Goal: Task Accomplishment & Management: Complete application form

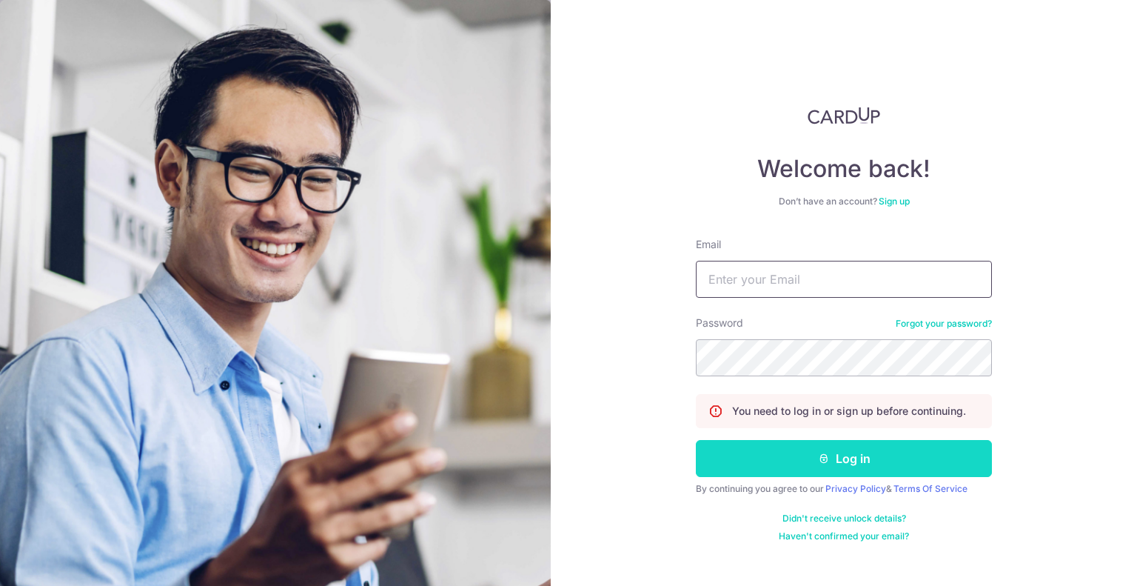
type input "shelleychua93@gmail.com"
click at [774, 457] on button "Log in" at bounding box center [844, 458] width 296 height 37
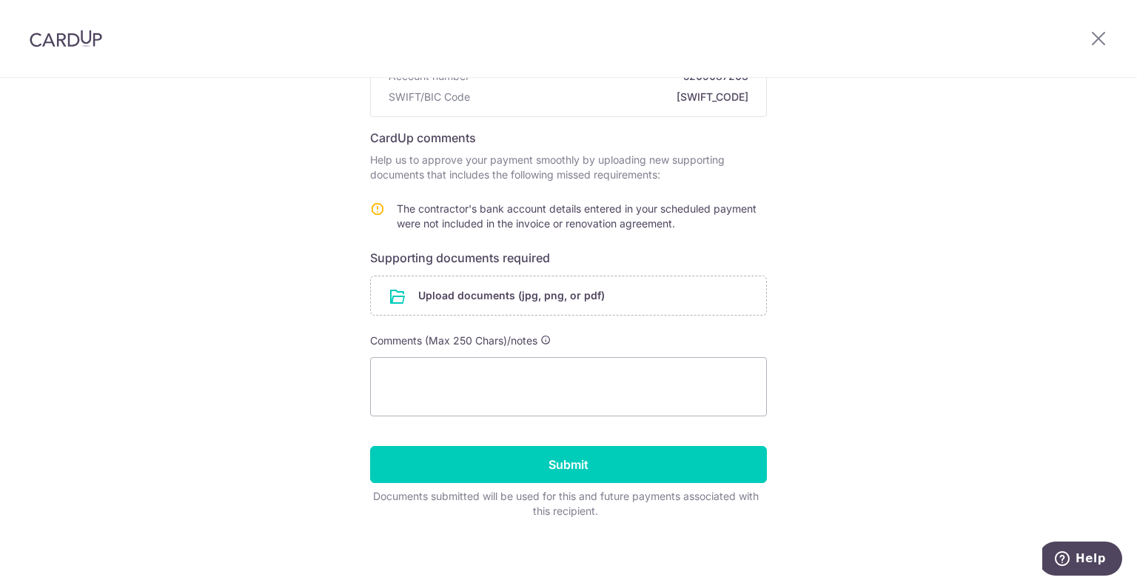
scroll to position [197, 0]
click at [503, 299] on input "file" at bounding box center [568, 294] width 395 height 39
click at [590, 295] on input "file" at bounding box center [568, 294] width 395 height 39
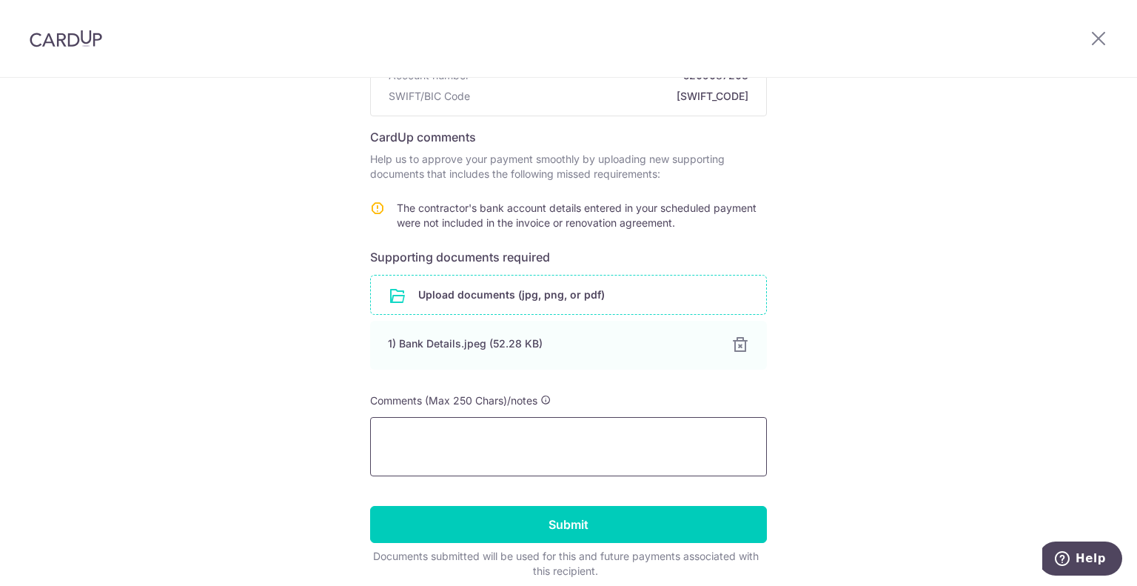
click at [433, 441] on textarea at bounding box center [568, 446] width 397 height 59
click at [714, 435] on textarea "This is the bank details that was shared by the contractor fot elctrical works." at bounding box center [568, 446] width 397 height 59
click at [809, 390] on div "Help us verify your payment Recipient details Recipient WEI YOU ELECTRICAL AND …" at bounding box center [568, 264] width 1137 height 767
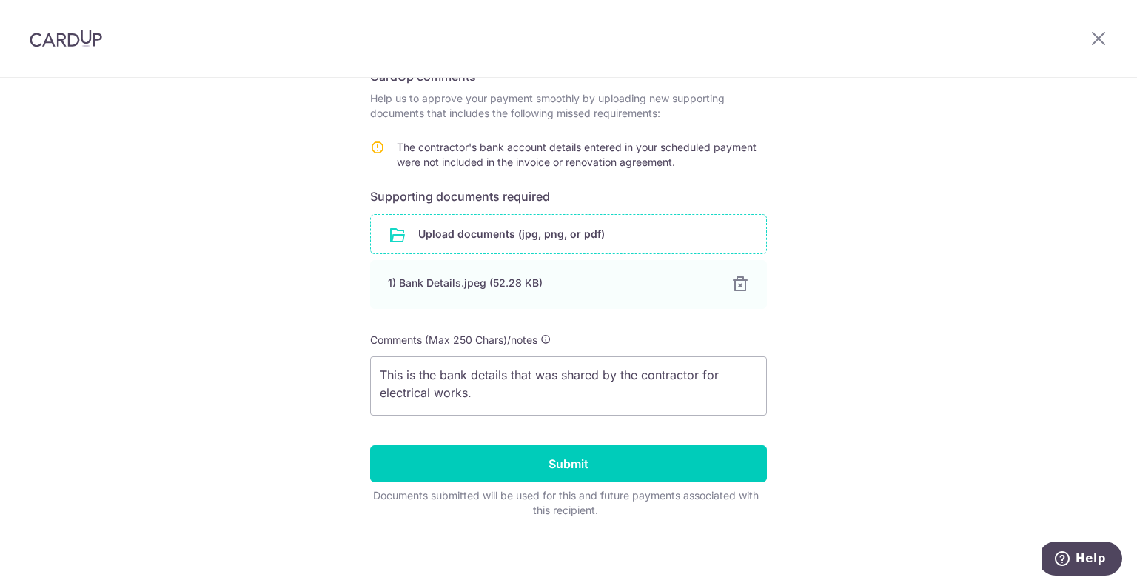
scroll to position [184, 0]
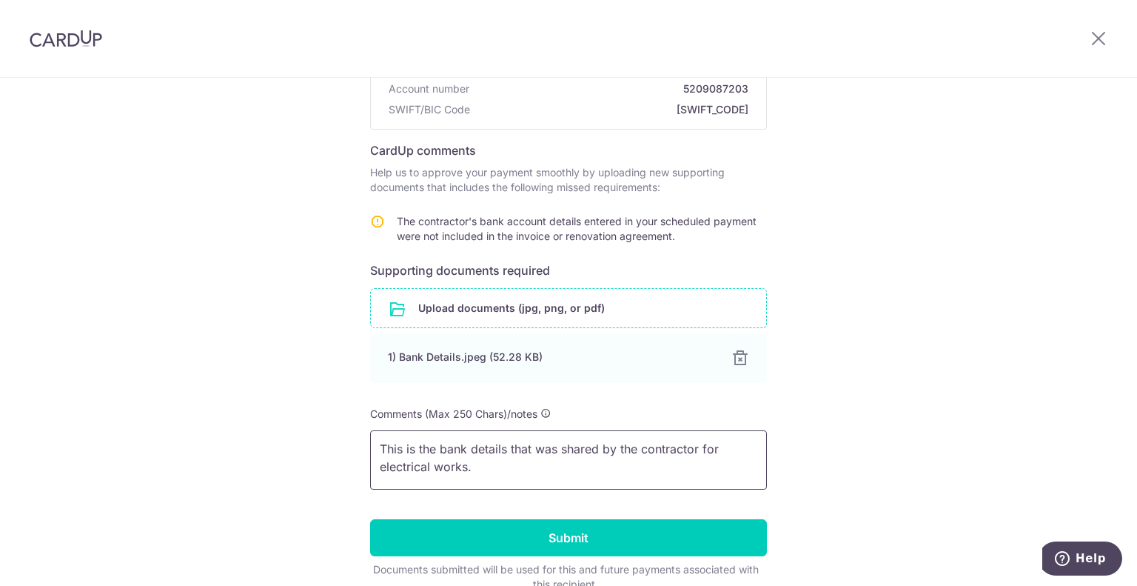
click at [376, 446] on textarea "This is the bank details that was shared by the contractor for electrical works." at bounding box center [568, 459] width 397 height 59
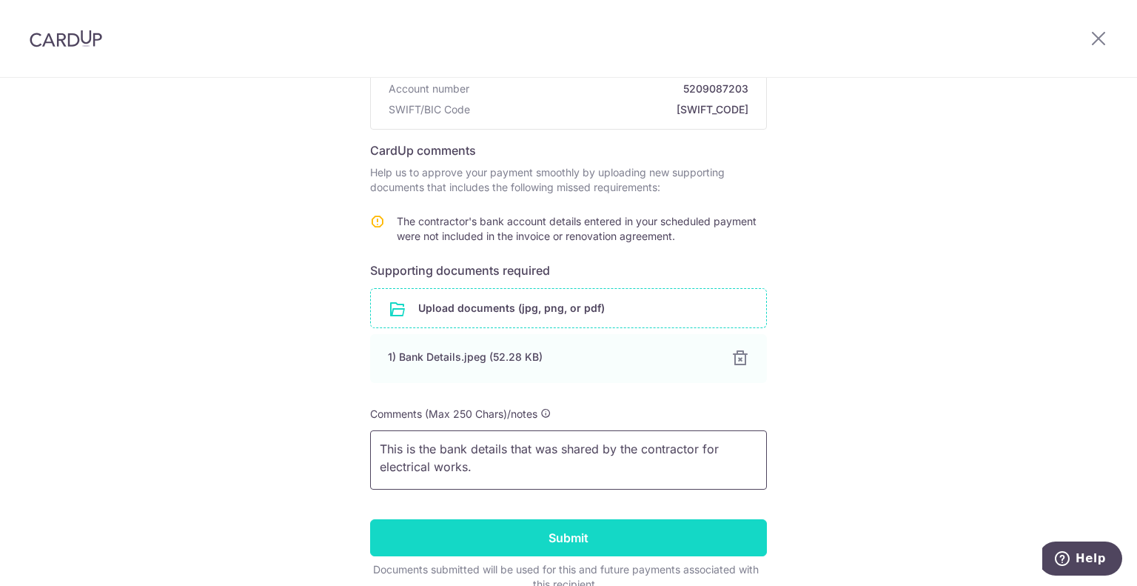
paste textarea "#230149"
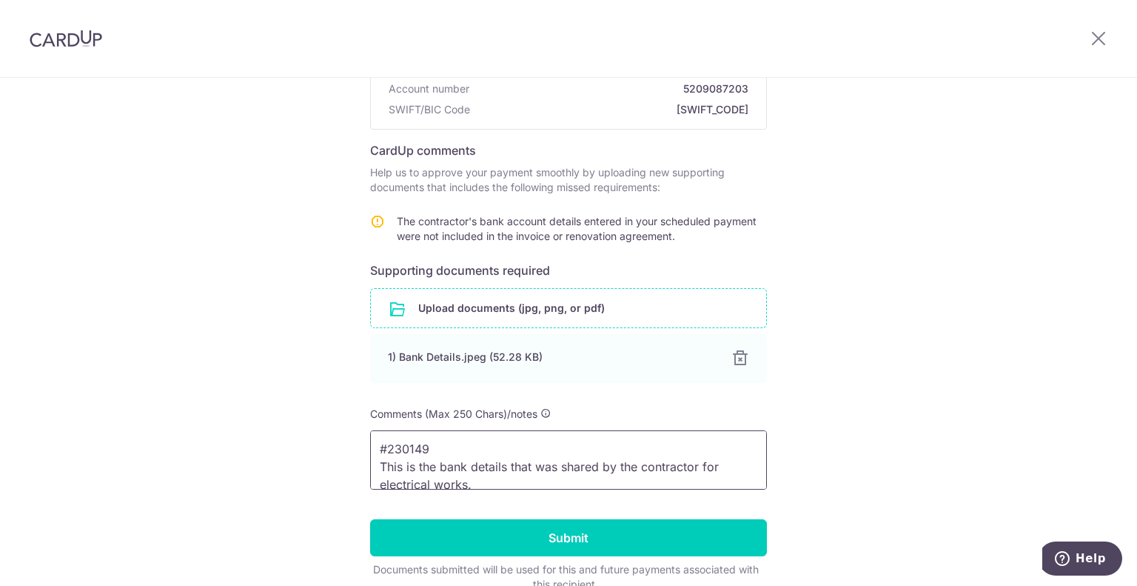
click at [373, 444] on textarea "#230149 This is the bank details that was shared by the contractor for electric…" at bounding box center [568, 459] width 397 height 59
click at [543, 449] on textarea "Ticket Number: #230149 This is the bank details that was shared by the contract…" at bounding box center [568, 459] width 397 height 59
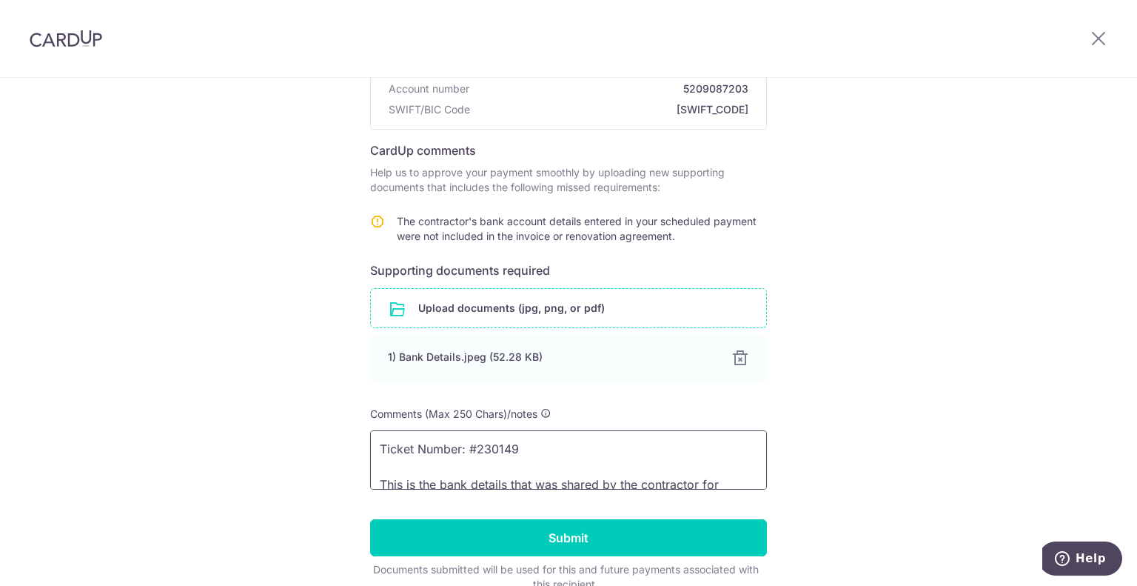
type textarea "Ticket Number: #230149 This is the bank details that was shared by the contract…"
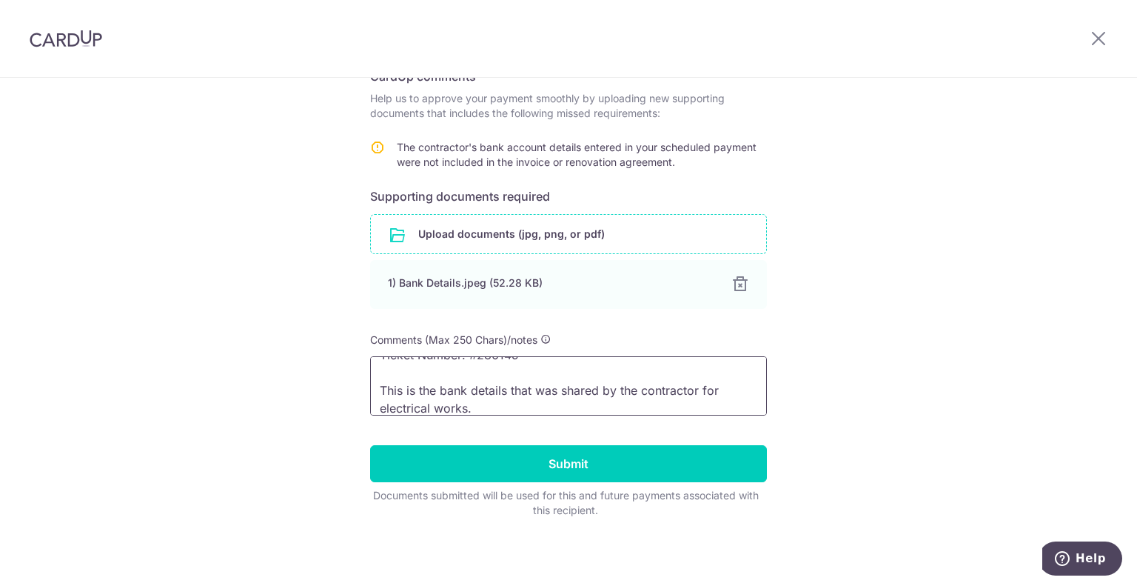
scroll to position [30, 0]
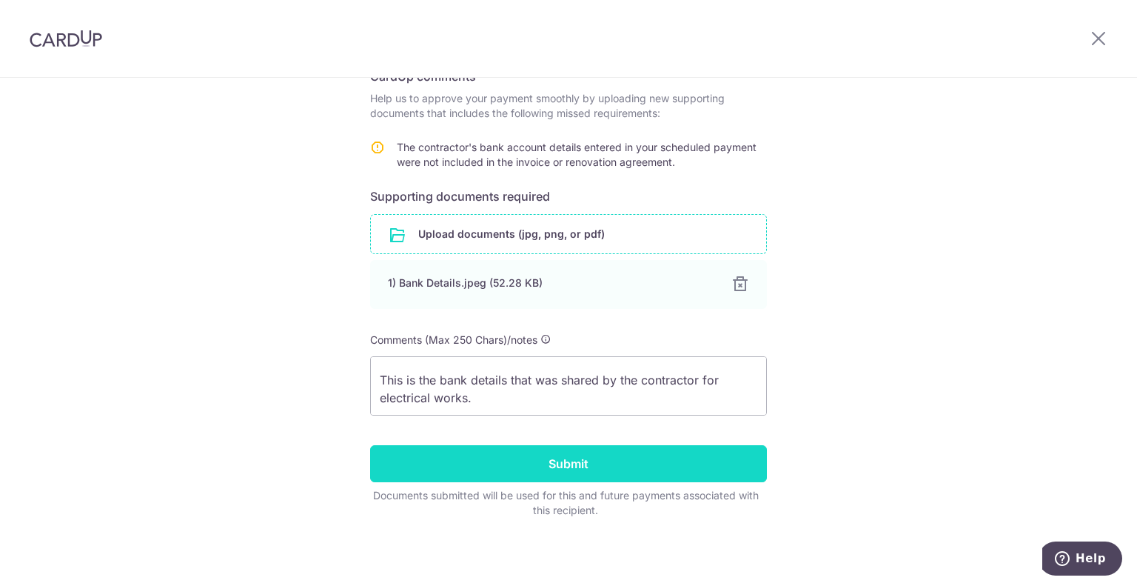
click at [575, 470] on input "Submit" at bounding box center [568, 463] width 397 height 37
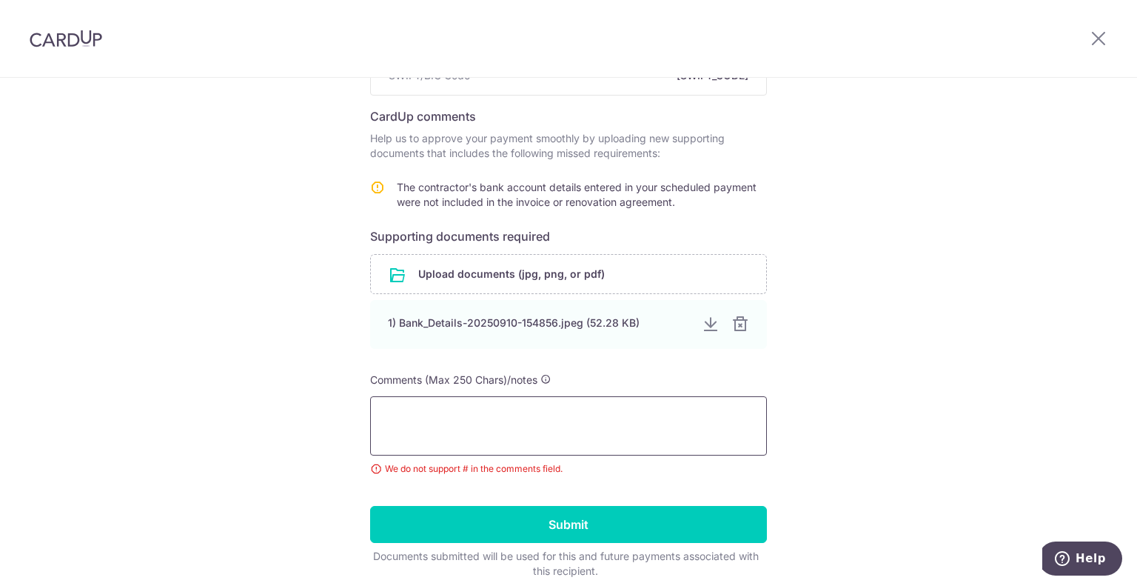
click at [548, 419] on textarea at bounding box center [568, 425] width 397 height 59
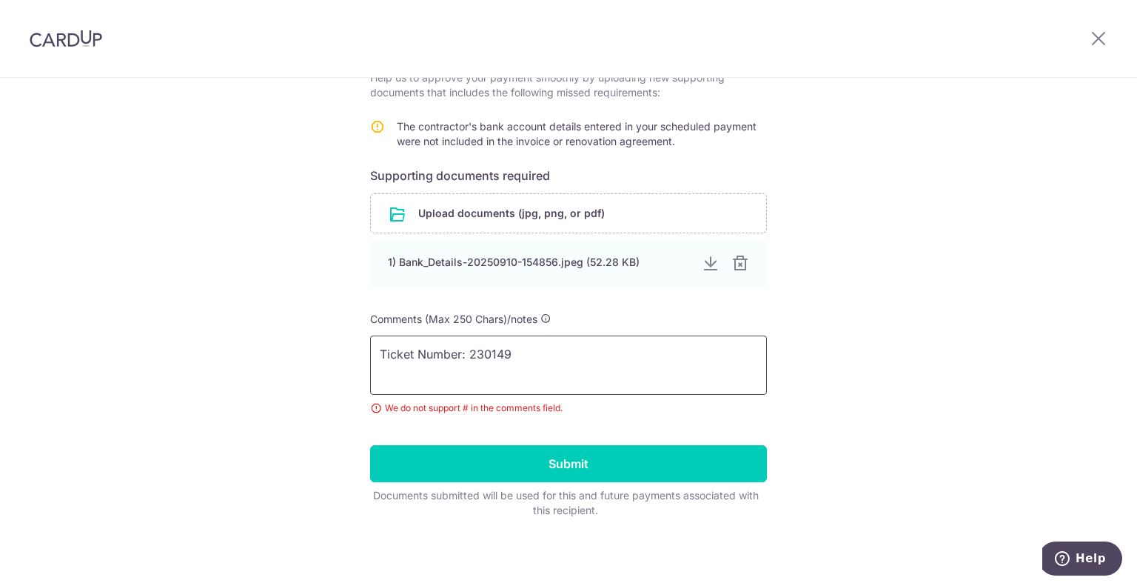
scroll to position [3, 0]
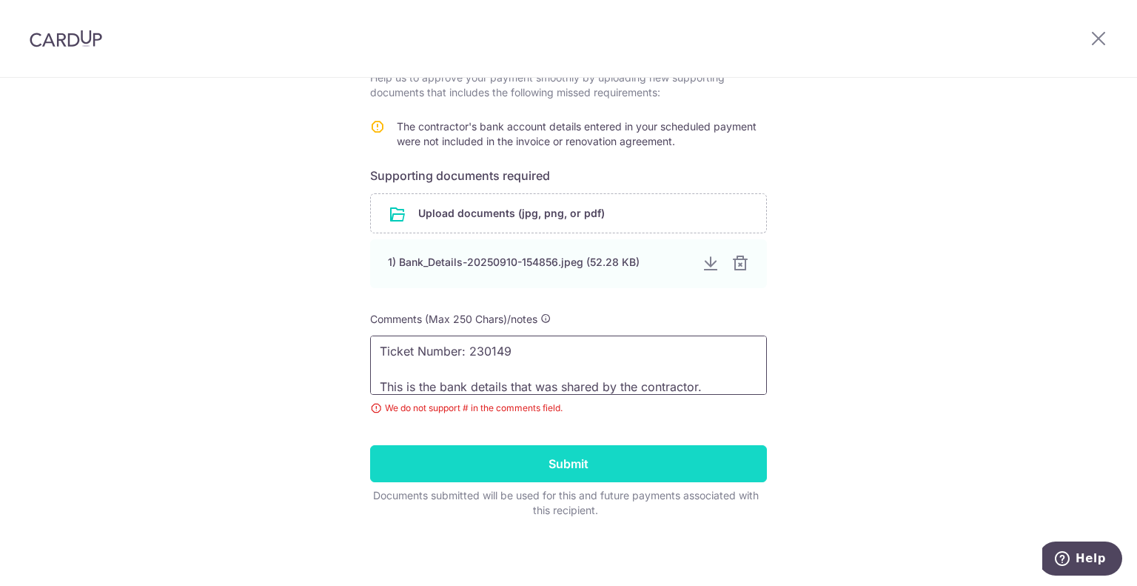
type textarea "Ticket Number: 230149 This is the bank details that was shared by the contracto…"
click at [512, 456] on input "Submit" at bounding box center [568, 463] width 397 height 37
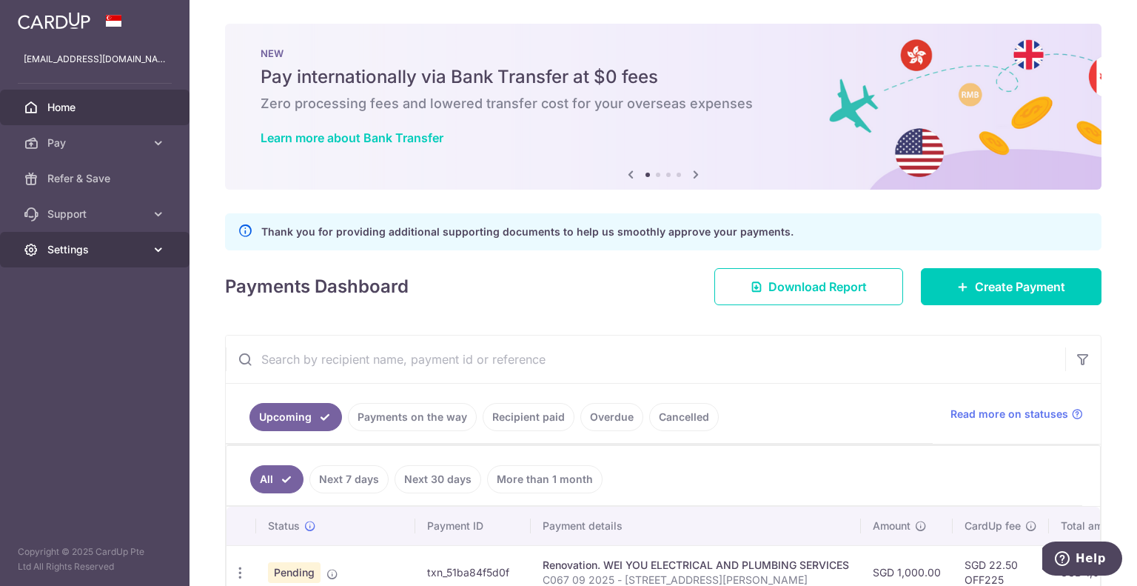
click at [82, 247] on span "Settings" at bounding box center [96, 249] width 98 height 15
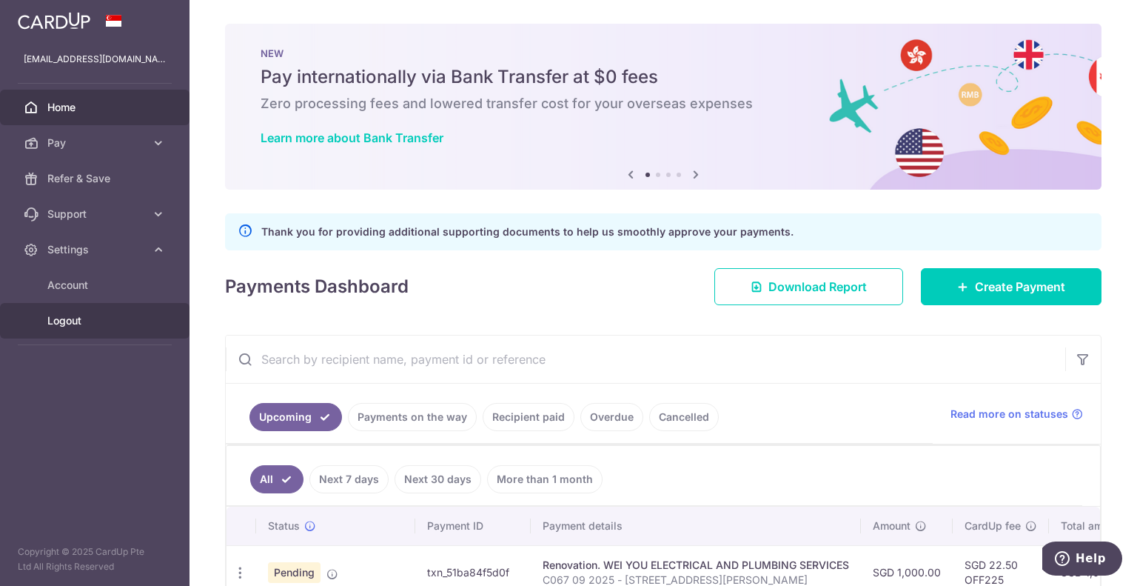
click at [77, 319] on span "Logout" at bounding box center [96, 320] width 98 height 15
